Goal: Task Accomplishment & Management: Use online tool/utility

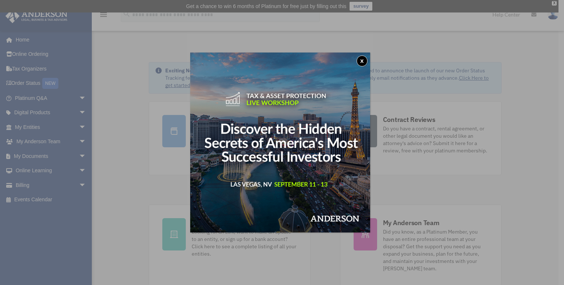
click at [362, 62] on button "x" at bounding box center [361, 60] width 11 height 11
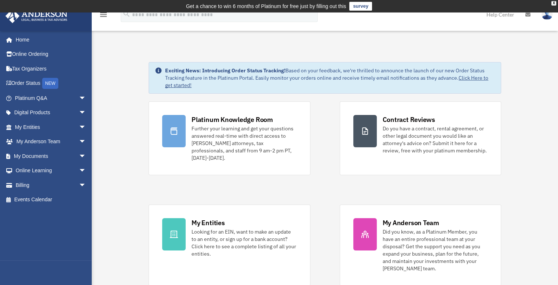
click at [36, 157] on link "My Documents arrow_drop_down" at bounding box center [51, 156] width 92 height 15
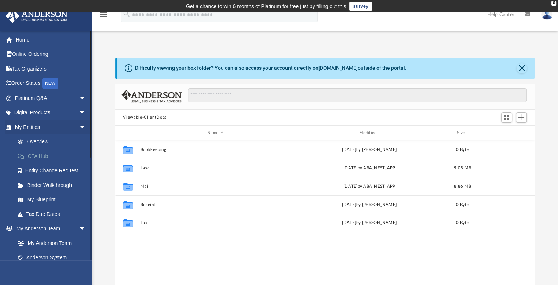
scroll to position [161, 414]
click at [20, 44] on link "Home" at bounding box center [51, 39] width 92 height 15
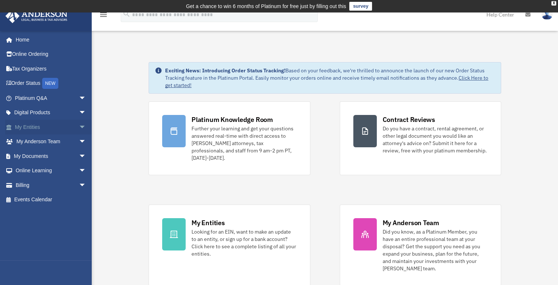
click at [79, 123] on span "arrow_drop_down" at bounding box center [86, 127] width 15 height 15
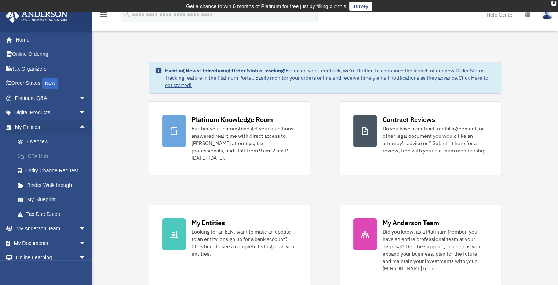
click at [46, 157] on link "CTA Hub" at bounding box center [53, 156] width 87 height 15
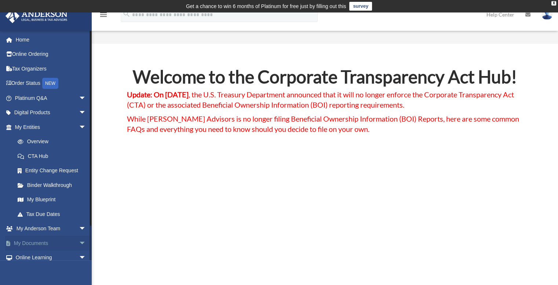
click at [79, 244] on span "arrow_drop_down" at bounding box center [86, 243] width 15 height 15
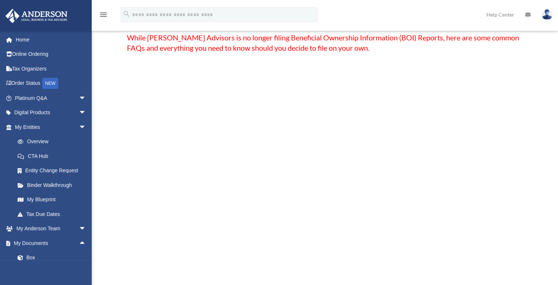
scroll to position [88, 0]
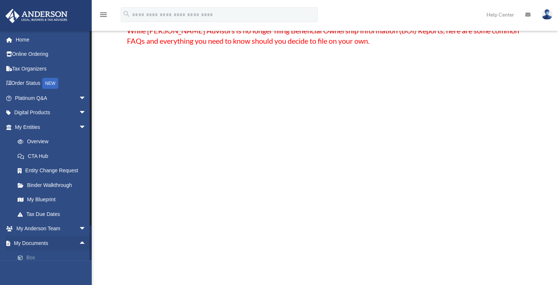
click at [30, 259] on link "Box" at bounding box center [53, 257] width 87 height 15
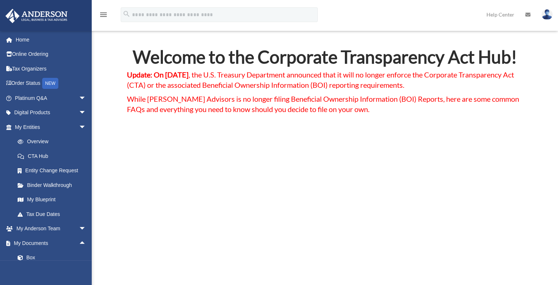
scroll to position [18, 0]
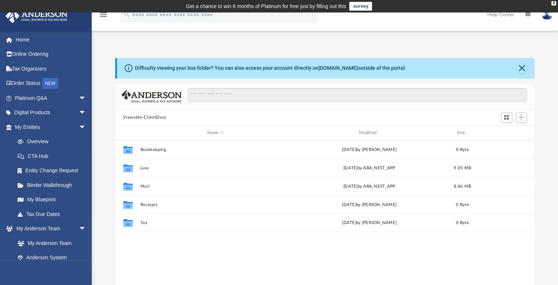
scroll to position [161, 414]
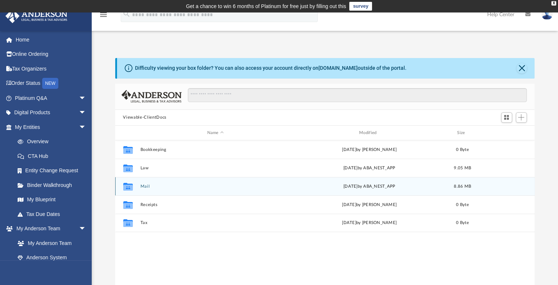
click at [149, 185] on button "Mail" at bounding box center [215, 186] width 151 height 5
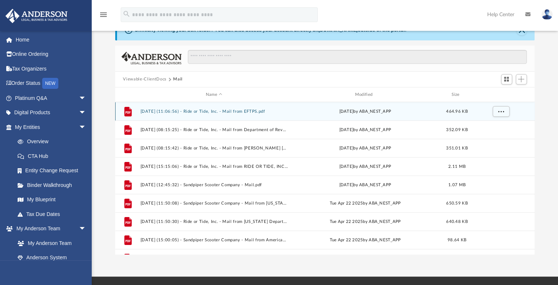
scroll to position [39, 0]
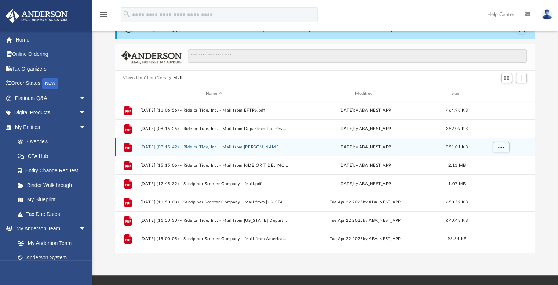
click at [199, 144] on div "File 2025.03.13 (08:15:42) - Ride or Tide, Inc. - Mail from BRADFORD RODGER MOR…" at bounding box center [325, 147] width 420 height 18
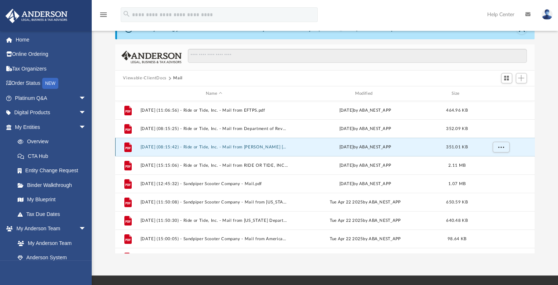
click at [187, 145] on button "[DATE] (08:15:42) - Ride or Tide, Inc. - Mail from [PERSON_NAME] [PERSON_NAME].…" at bounding box center [214, 147] width 148 height 5
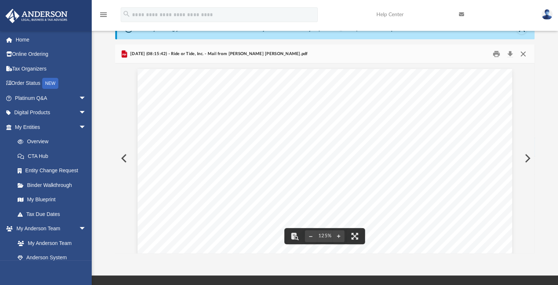
click at [522, 55] on button "Close" at bounding box center [523, 53] width 13 height 11
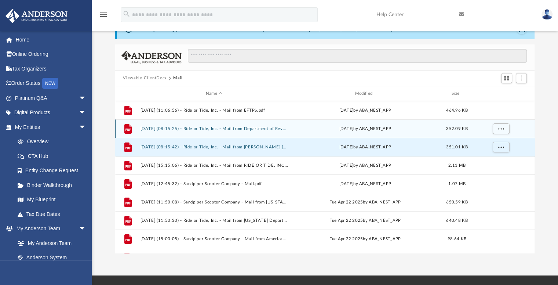
click at [255, 123] on div "File 2025.03.13 (08:15:25) - Ride or Tide, Inc. - Mail from Department of Reven…" at bounding box center [325, 128] width 420 height 18
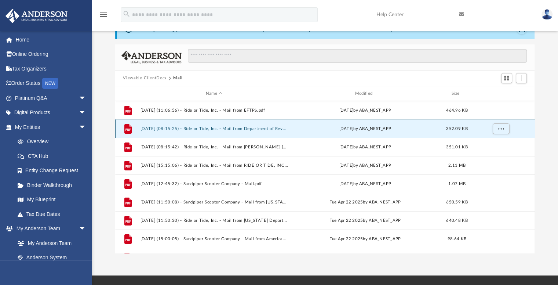
click at [251, 131] on button "[DATE] (08:15:25) - Ride or Tide, Inc. - Mail from Department of Revenue.pdf" at bounding box center [214, 128] width 148 height 5
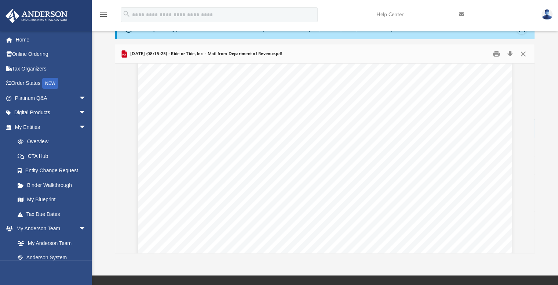
scroll to position [305, 0]
click at [524, 223] on div "Document Viewer" at bounding box center [325, 5] width 420 height 495
click at [114, 178] on div "Difficulty viewing your box folder? You can also access your account directly o…" at bounding box center [325, 136] width 467 height 235
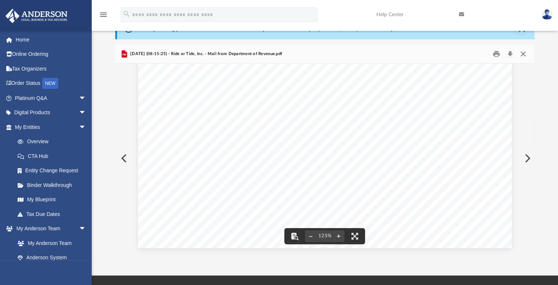
click at [523, 53] on button "Close" at bounding box center [523, 53] width 13 height 11
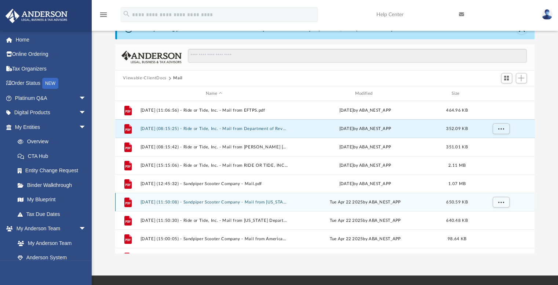
click at [259, 199] on div "File 2025.04.22 (11:50:08) - Sandpiper Scooter Company - Mail from Florida Depa…" at bounding box center [325, 202] width 420 height 18
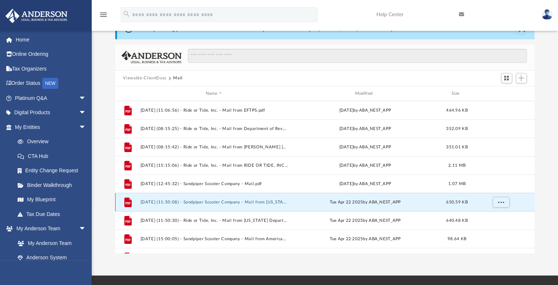
click at [203, 202] on button "[DATE] (11:50:08) - Sandpiper Scooter Company - Mail from [US_STATE] Department…" at bounding box center [214, 202] width 148 height 5
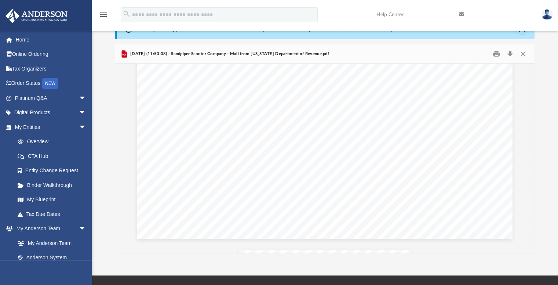
drag, startPoint x: 559, startPoint y: 280, endPoint x: 276, endPoint y: 106, distance: 332.7
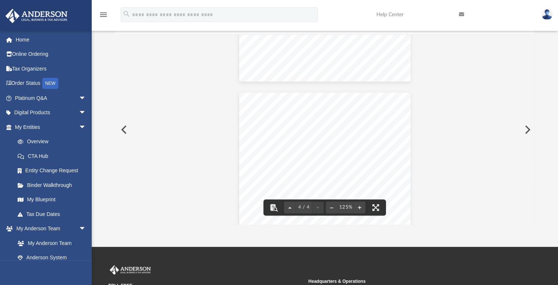
scroll to position [1271, 0]
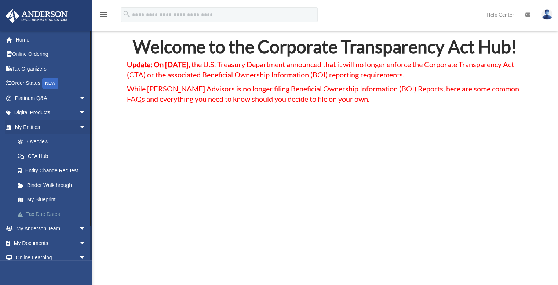
scroll to position [18, 0]
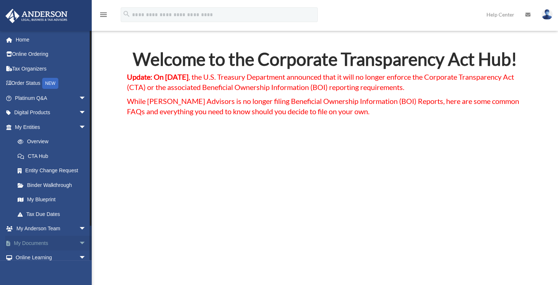
click at [79, 243] on span "arrow_drop_down" at bounding box center [86, 243] width 15 height 15
click at [25, 257] on span at bounding box center [24, 257] width 5 height 5
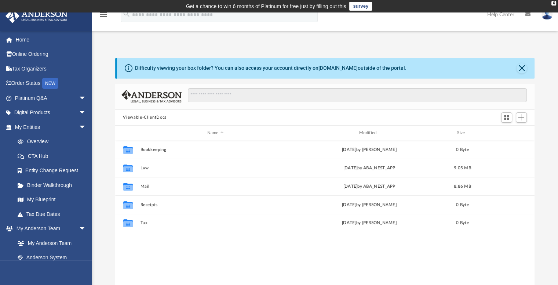
scroll to position [161, 414]
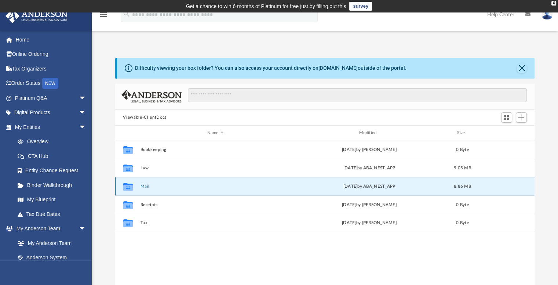
click at [145, 186] on button "Mail" at bounding box center [215, 186] width 151 height 5
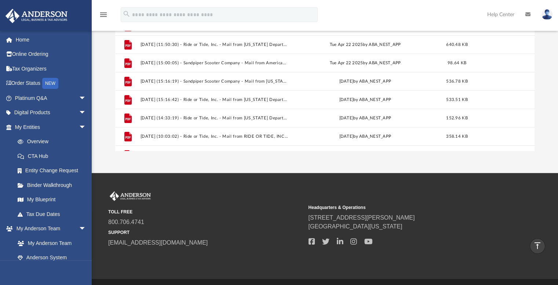
scroll to position [103, 0]
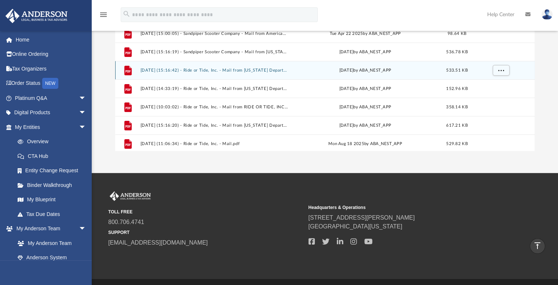
click at [259, 70] on button "[DATE] (15:16:42) - Ride or Tide, Inc. - Mail from [US_STATE] Department of Rev…" at bounding box center [214, 70] width 148 height 5
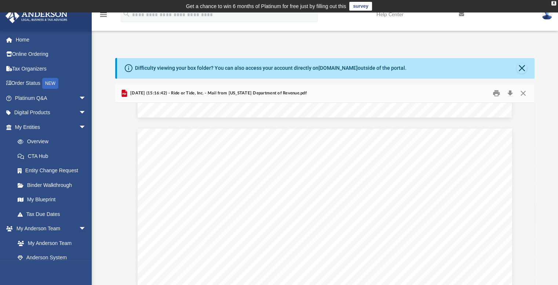
scroll to position [0, 0]
click at [521, 64] on button "Close" at bounding box center [522, 68] width 10 height 10
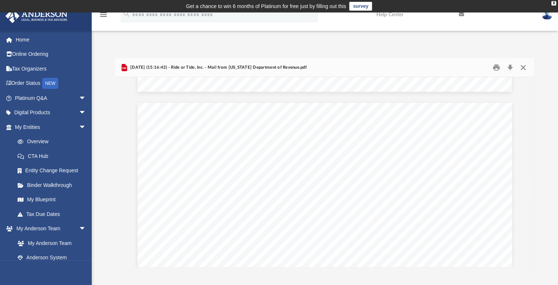
click at [523, 67] on button "Close" at bounding box center [523, 67] width 13 height 11
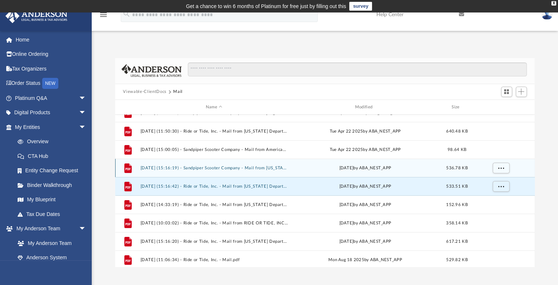
click at [158, 166] on button "[DATE] (15:16:19) - Sandpiper Scooter Company - Mail from [US_STATE] Department…" at bounding box center [214, 168] width 148 height 5
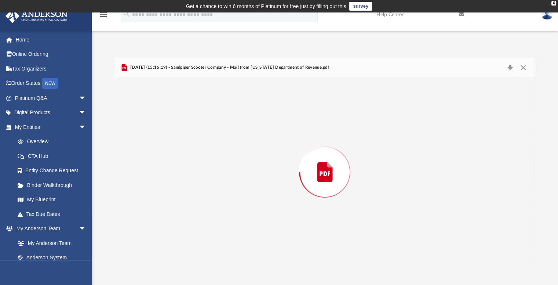
click at [158, 165] on div "Preview" at bounding box center [325, 171] width 420 height 189
